Goal: Find specific page/section

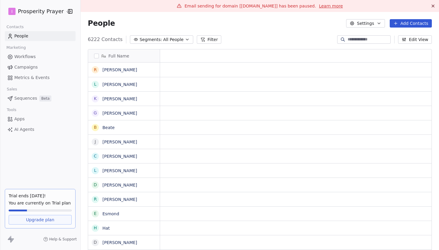
scroll to position [219, 359]
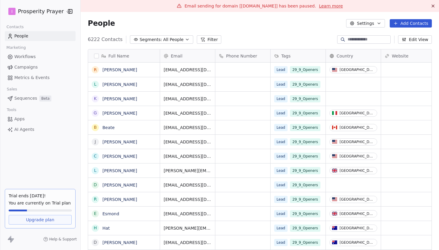
click at [205, 40] on button "Filter" at bounding box center [209, 39] width 25 height 8
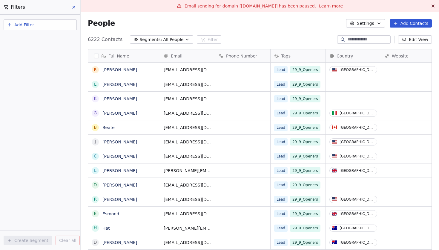
click at [36, 27] on button "Add Filter" at bounding box center [40, 24] width 73 height 11
click at [34, 38] on span "Contact properties" at bounding box center [29, 39] width 39 height 6
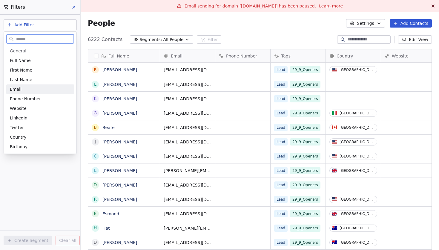
click at [24, 86] on div "Email" at bounding box center [40, 89] width 61 height 6
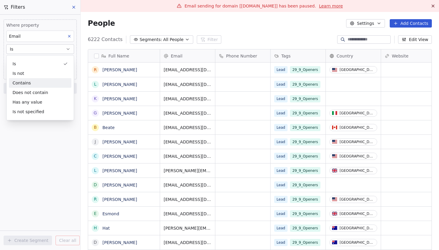
click at [25, 87] on div "Is Is not Contains Does not contain Has any value Is not specified" at bounding box center [40, 87] width 62 height 57
click at [27, 82] on div "Contains" at bounding box center [40, 83] width 62 height 10
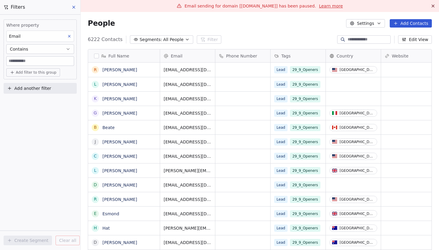
click at [29, 61] on input at bounding box center [40, 60] width 67 height 9
type input "*********"
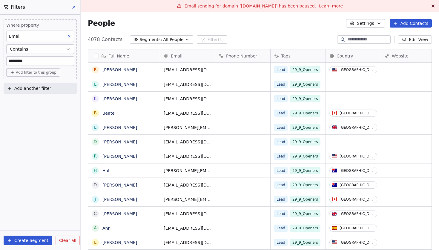
click at [36, 60] on input "*********" at bounding box center [40, 60] width 67 height 9
click at [68, 238] on span "Clear all" at bounding box center [67, 240] width 17 height 6
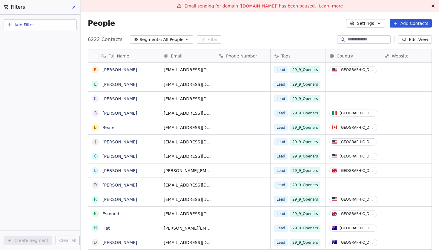
click at [71, 7] on button at bounding box center [74, 7] width 9 height 8
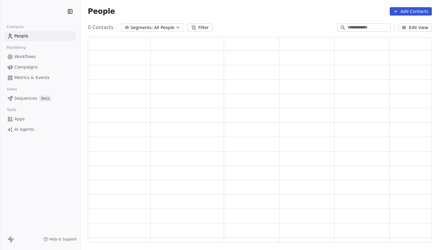
scroll to position [205, 344]
